Goal: Task Accomplishment & Management: Manage account settings

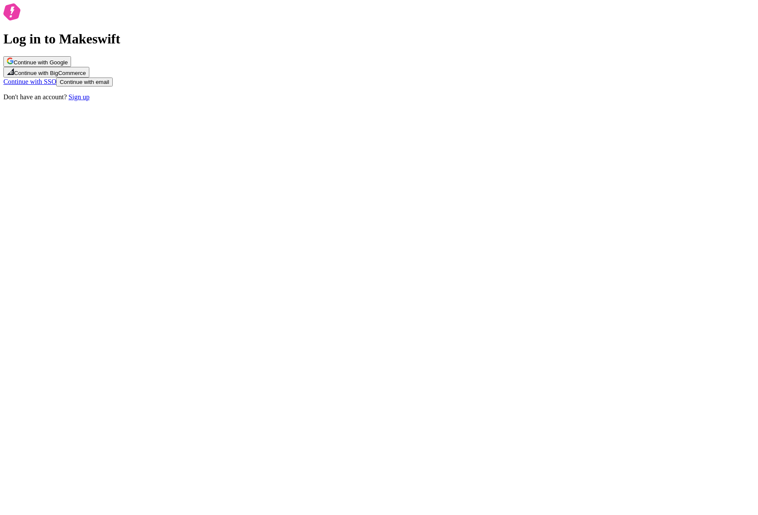
click at [109, 85] on span "Continue with email" at bounding box center [84, 82] width 49 height 6
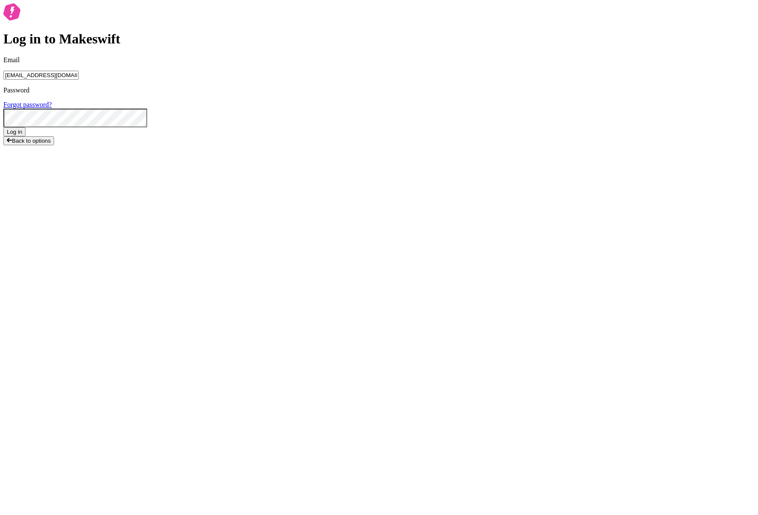
type input "[EMAIL_ADDRESS][DOMAIN_NAME]"
click at [3, 127] on button "Log in" at bounding box center [14, 131] width 22 height 9
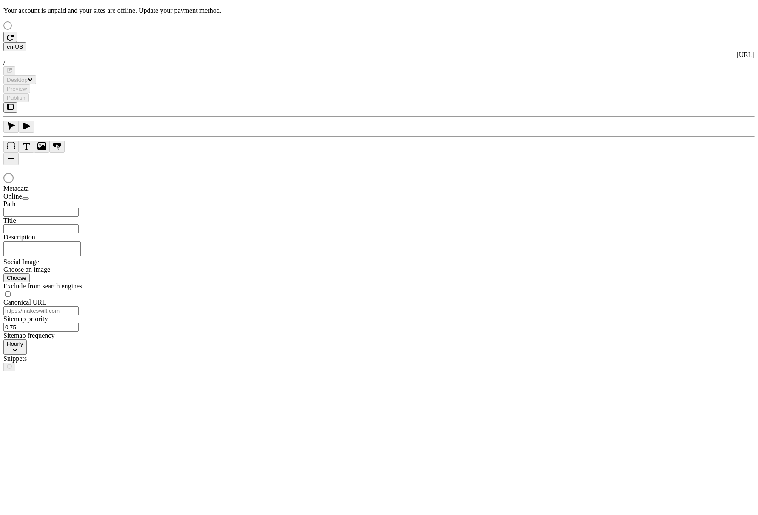
type input "Text Heavy Example C"
type textarea "This is the description for a text-heavy example page."
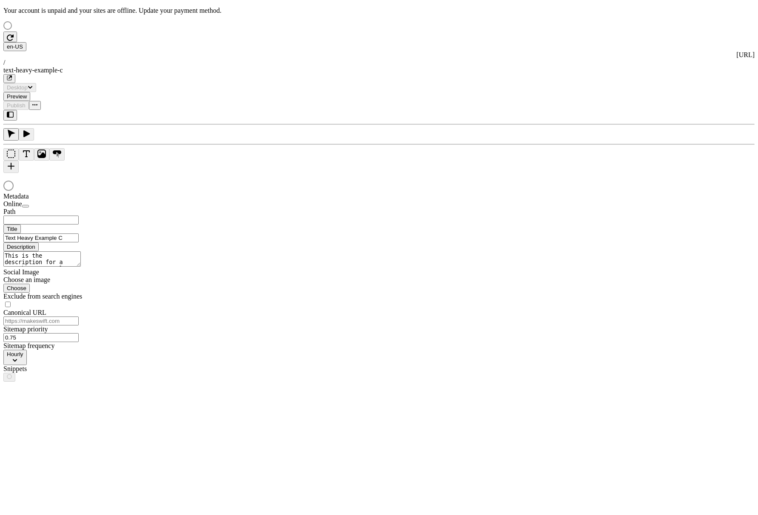
type input "/text-heavy-example-c"
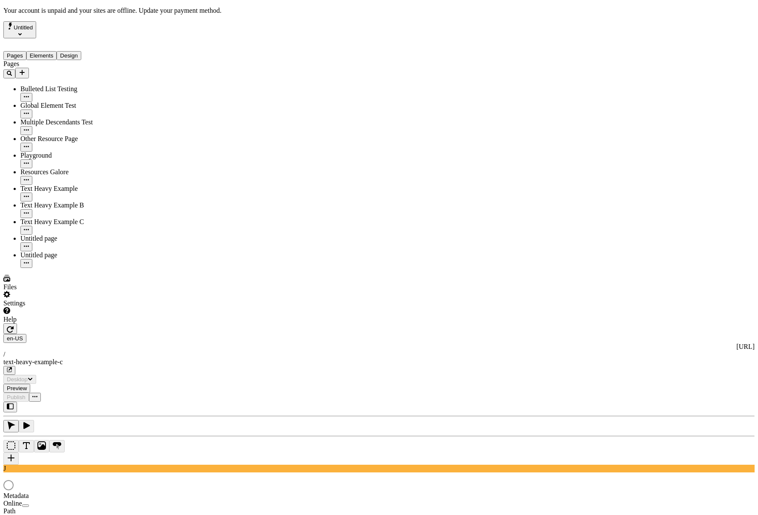
click at [119, 401] on div "J" at bounding box center [379, 436] width 752 height 71
click at [80, 307] on div "Settings" at bounding box center [54, 299] width 102 height 16
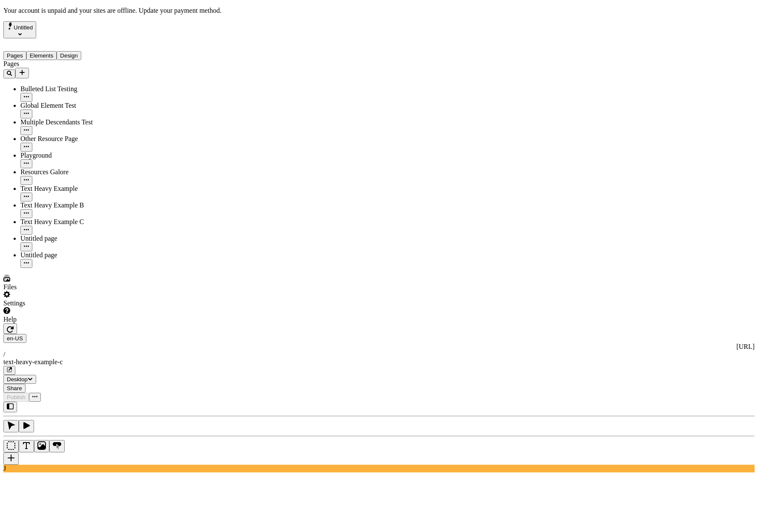
click at [36, 31] on button "Untitled" at bounding box center [19, 29] width 33 height 17
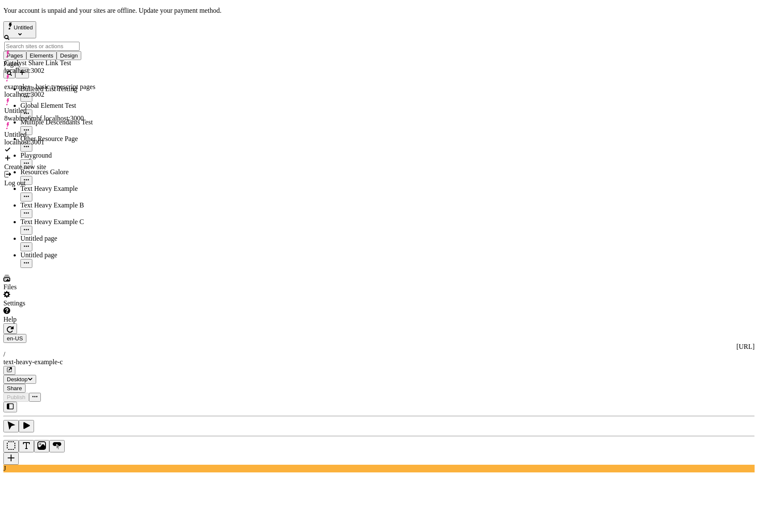
click at [40, 179] on div "Log out" at bounding box center [49, 183] width 91 height 8
